Goal: Task Accomplishment & Management: Use online tool/utility

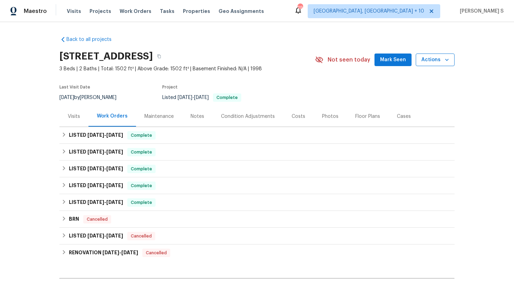
click at [435, 61] on span "Actions" at bounding box center [435, 60] width 28 height 9
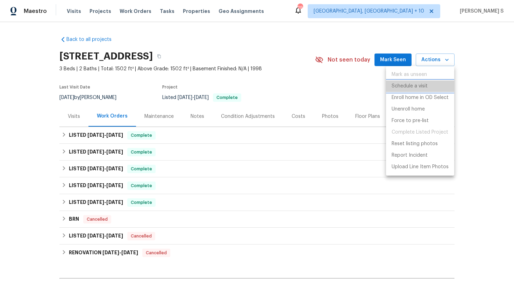
click at [415, 86] on p "Schedule a visit" at bounding box center [409, 85] width 36 height 7
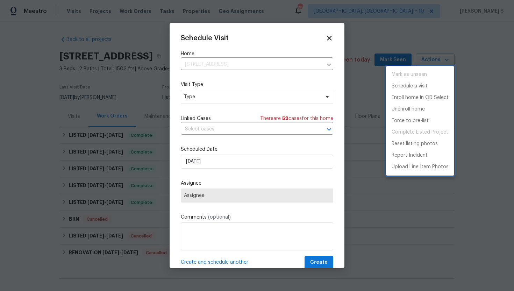
click at [245, 97] on div at bounding box center [257, 145] width 514 height 291
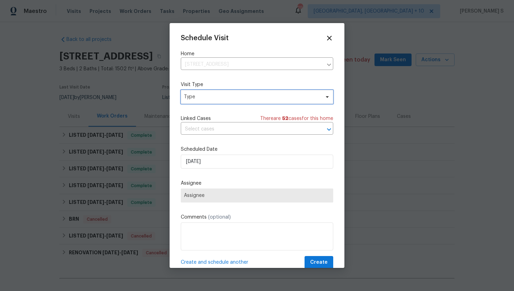
click at [245, 97] on span "Type" at bounding box center [252, 96] width 136 height 7
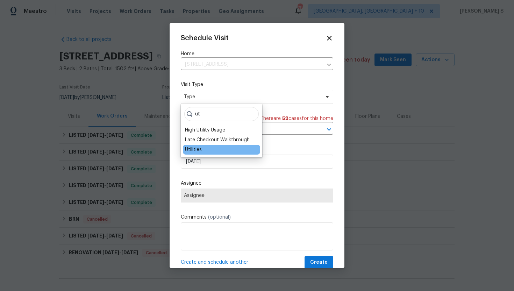
type input "ut"
click at [210, 150] on div "Utilities" at bounding box center [221, 150] width 77 height 10
click at [201, 150] on div "Utilities" at bounding box center [193, 149] width 17 height 7
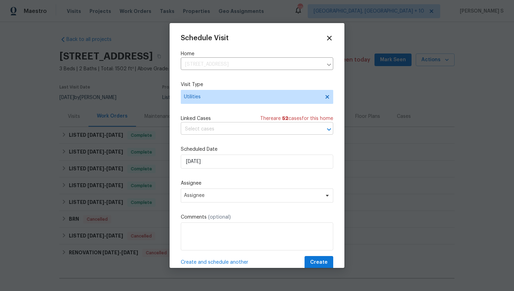
click at [226, 131] on input "text" at bounding box center [247, 129] width 133 height 11
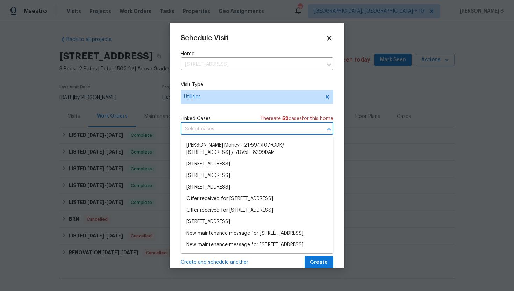
click at [226, 131] on input "text" at bounding box center [247, 129] width 133 height 11
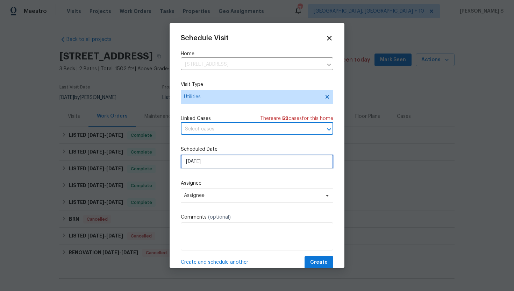
click at [216, 159] on input "[DATE]" at bounding box center [257, 161] width 152 height 14
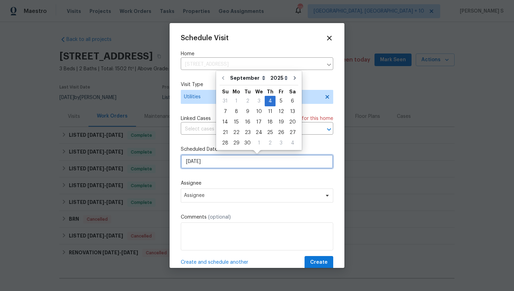
click at [216, 159] on input "[DATE]" at bounding box center [257, 161] width 152 height 14
click at [229, 160] on input "[DATE]" at bounding box center [257, 161] width 152 height 14
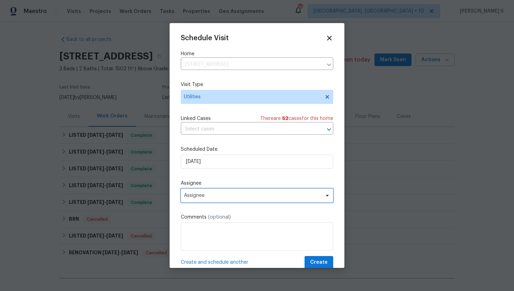
click at [207, 194] on span "Assignee" at bounding box center [252, 196] width 137 height 6
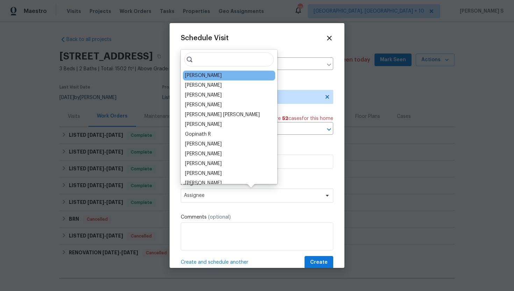
click at [217, 77] on div "[PERSON_NAME]" at bounding box center [229, 76] width 92 height 10
click at [198, 75] on div "[PERSON_NAME]" at bounding box center [203, 75] width 37 height 7
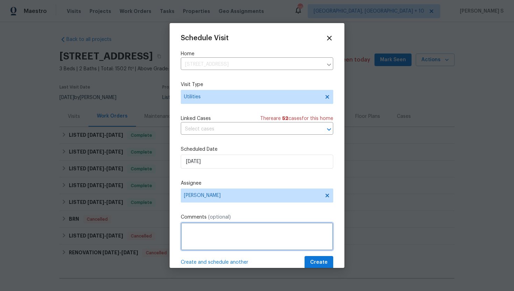
click at [206, 236] on textarea at bounding box center [257, 236] width 152 height 28
type textarea "Hi, Please provide the meter number and attach the meter picture for this prope…"
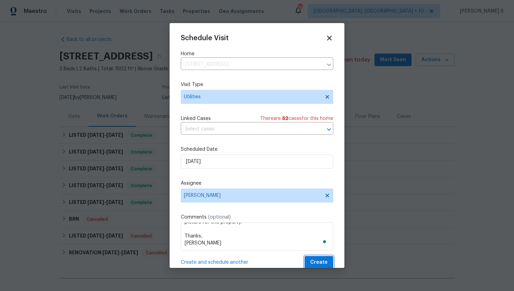
click at [316, 262] on span "Create" at bounding box center [318, 262] width 17 height 9
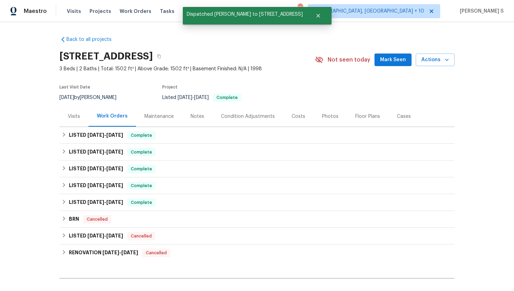
click at [73, 116] on div "Visits" at bounding box center [74, 116] width 12 height 7
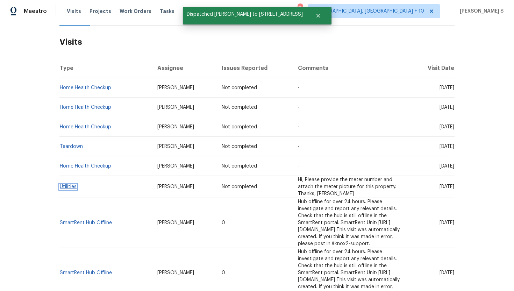
click at [67, 187] on link "Utilities" at bounding box center [68, 186] width 17 height 5
